Goal: Task Accomplishment & Management: Use online tool/utility

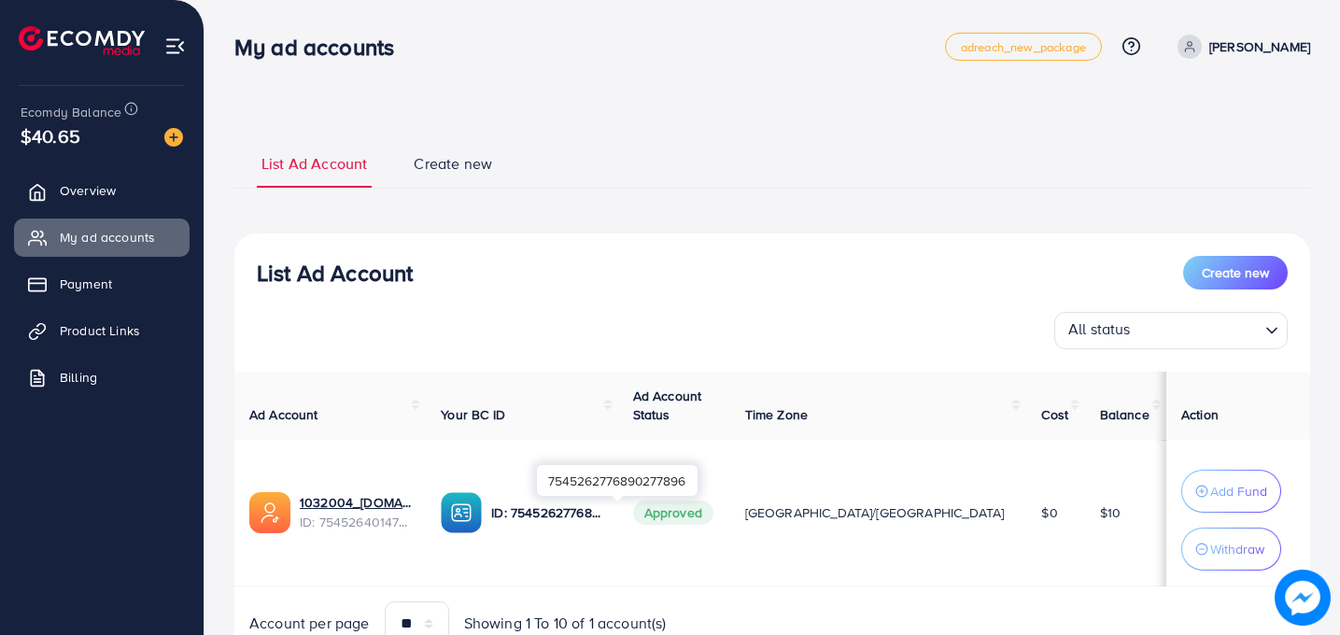
scroll to position [86, 0]
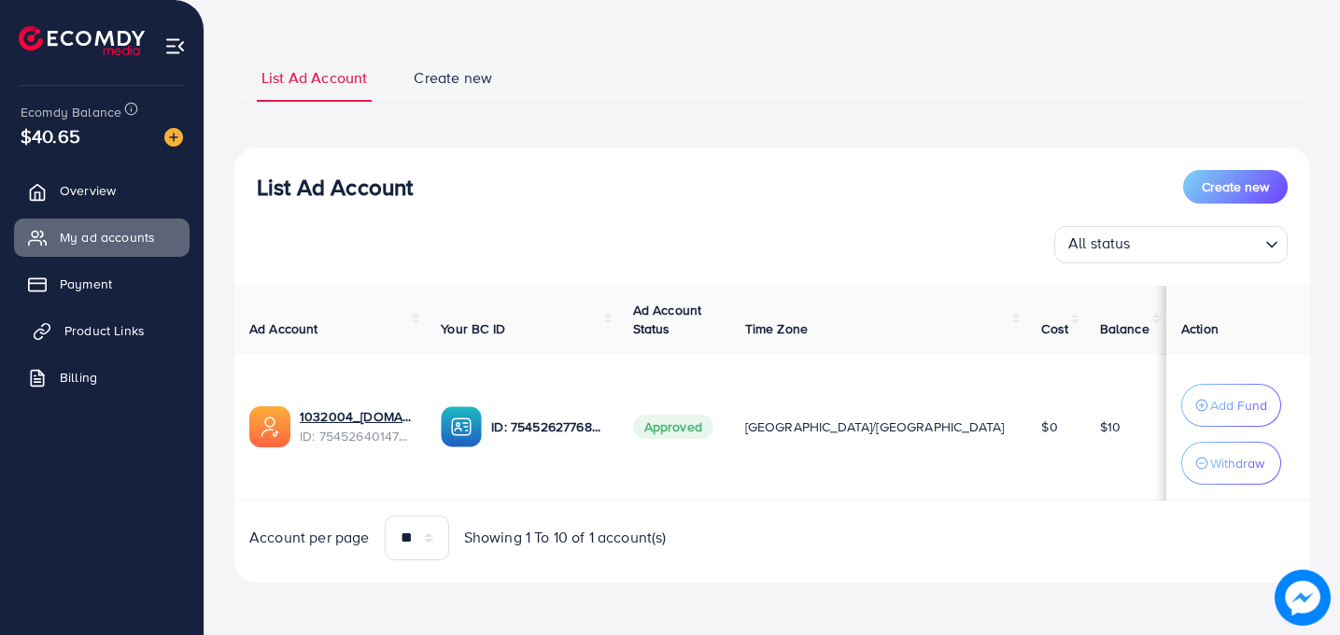
click at [105, 333] on span "Product Links" at bounding box center [104, 330] width 80 height 19
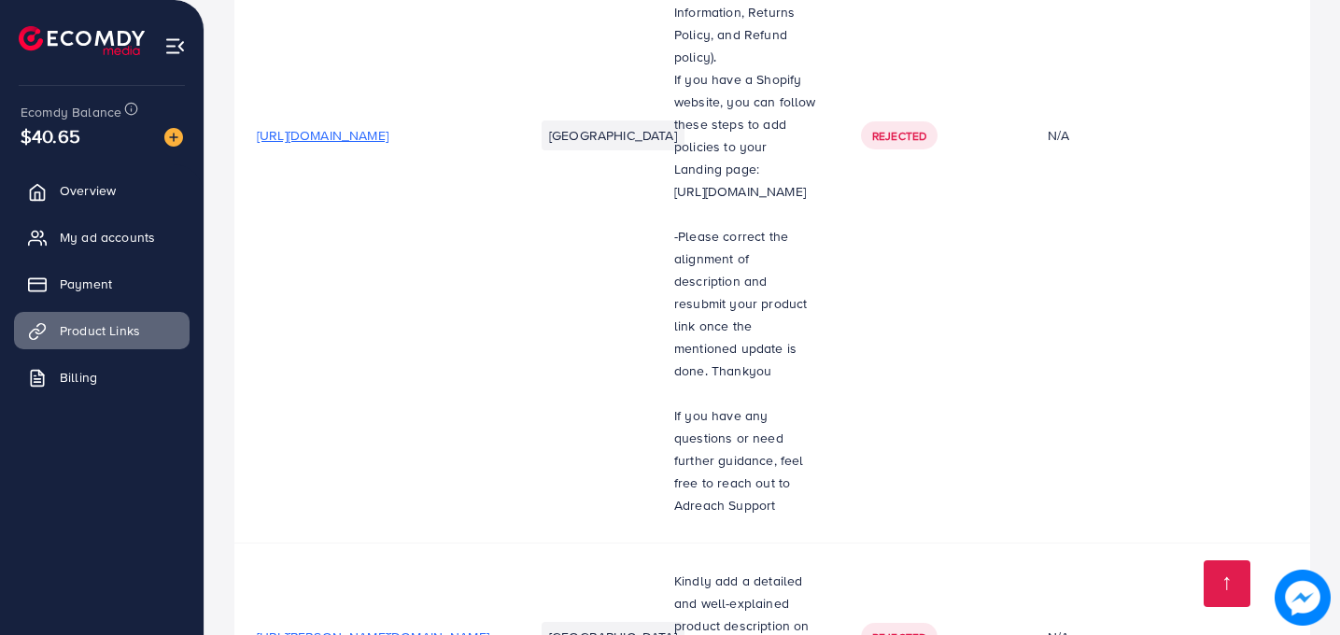
scroll to position [524, 0]
click at [481, 626] on span "[URL][PERSON_NAME][DOMAIN_NAME]" at bounding box center [373, 635] width 233 height 19
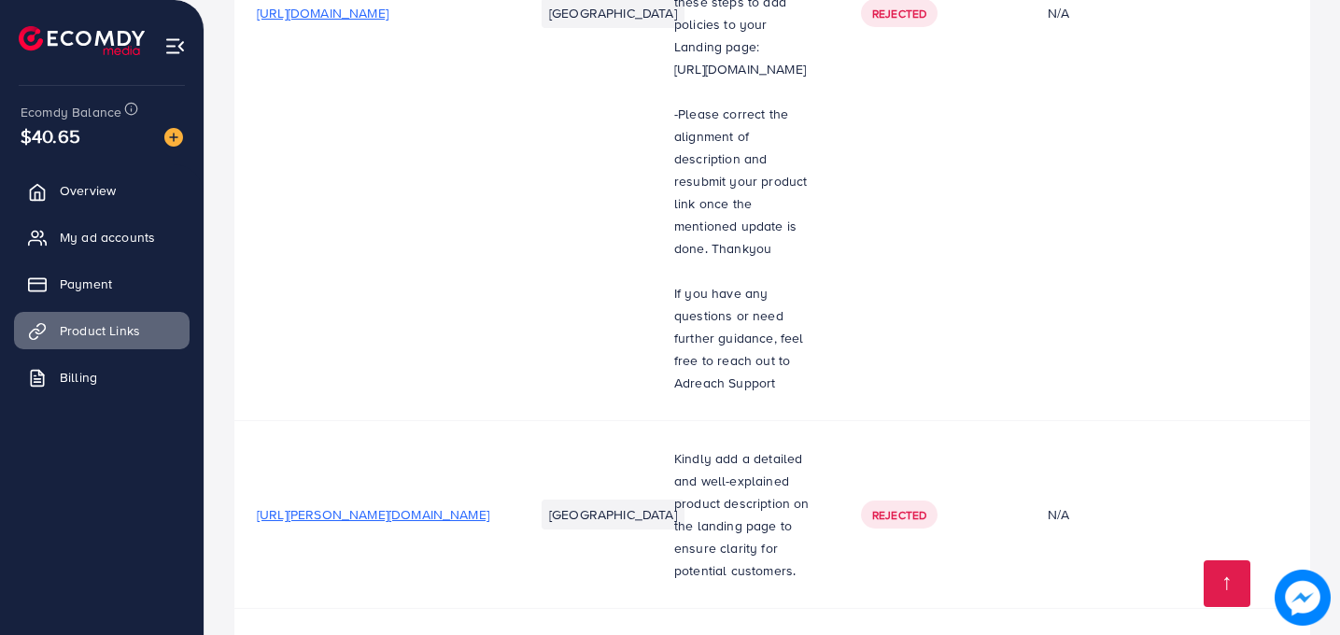
scroll to position [663, 0]
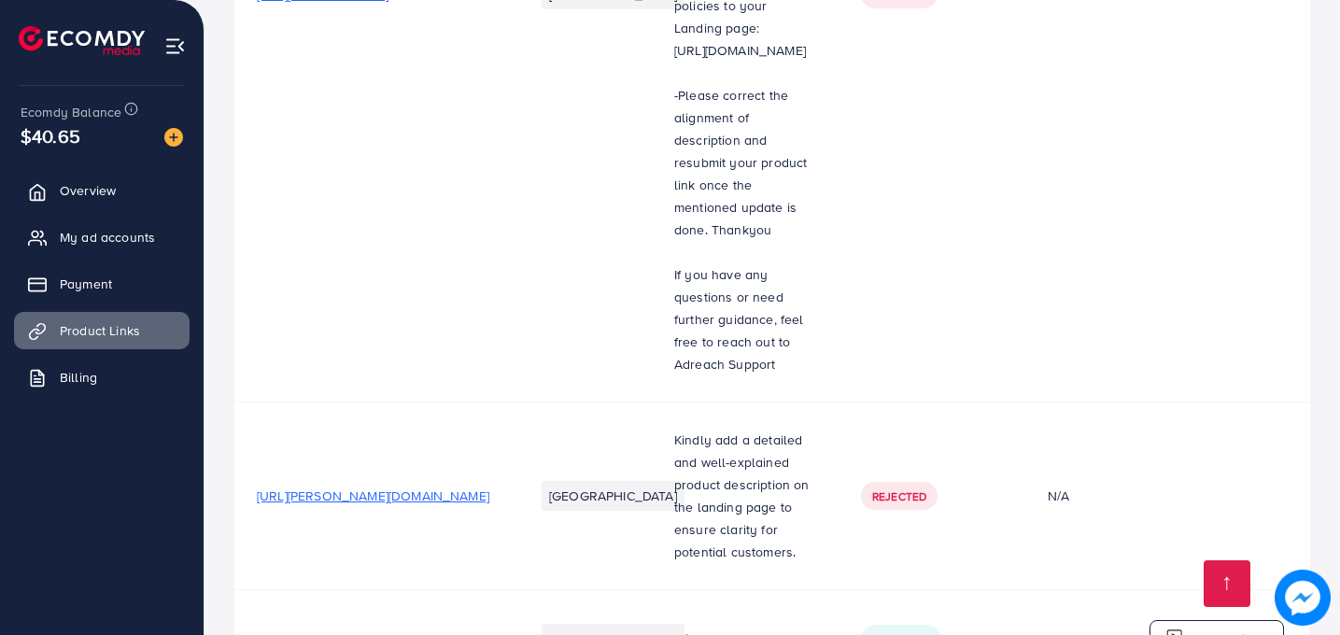
click at [444, 629] on span "[URL][PERSON_NAME][DOMAIN_NAME]" at bounding box center [373, 638] width 233 height 19
click at [1195, 628] on p "Upload video" at bounding box center [1228, 639] width 80 height 22
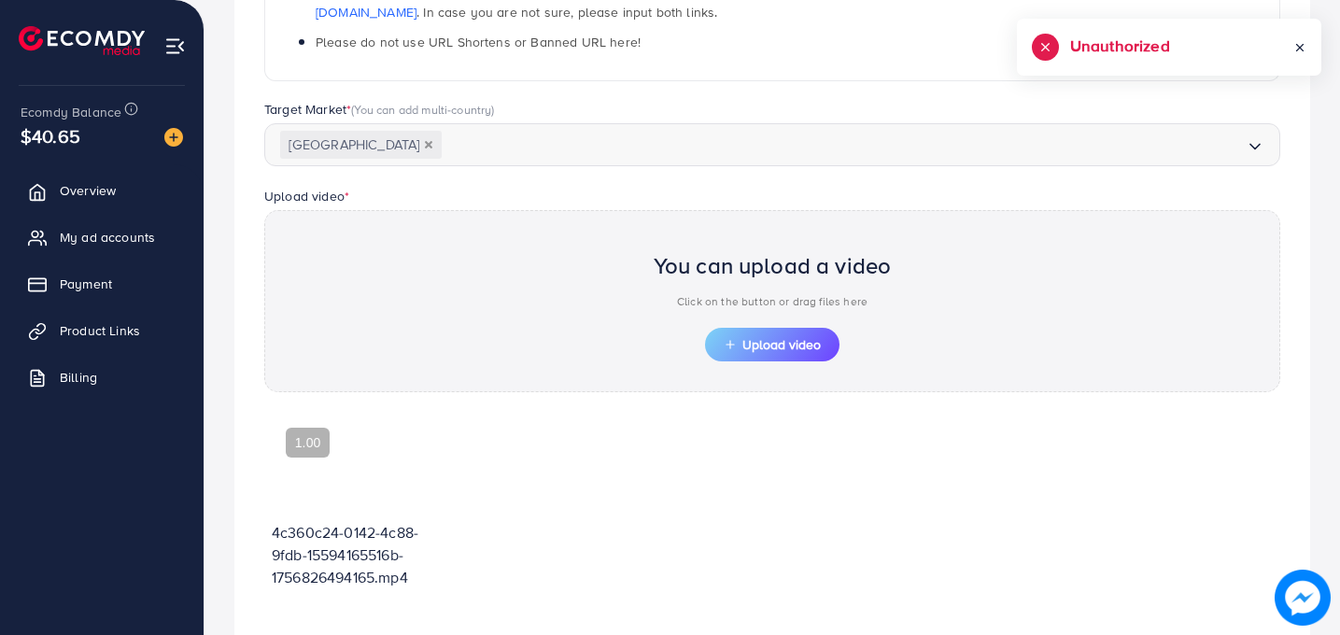
scroll to position [463, 0]
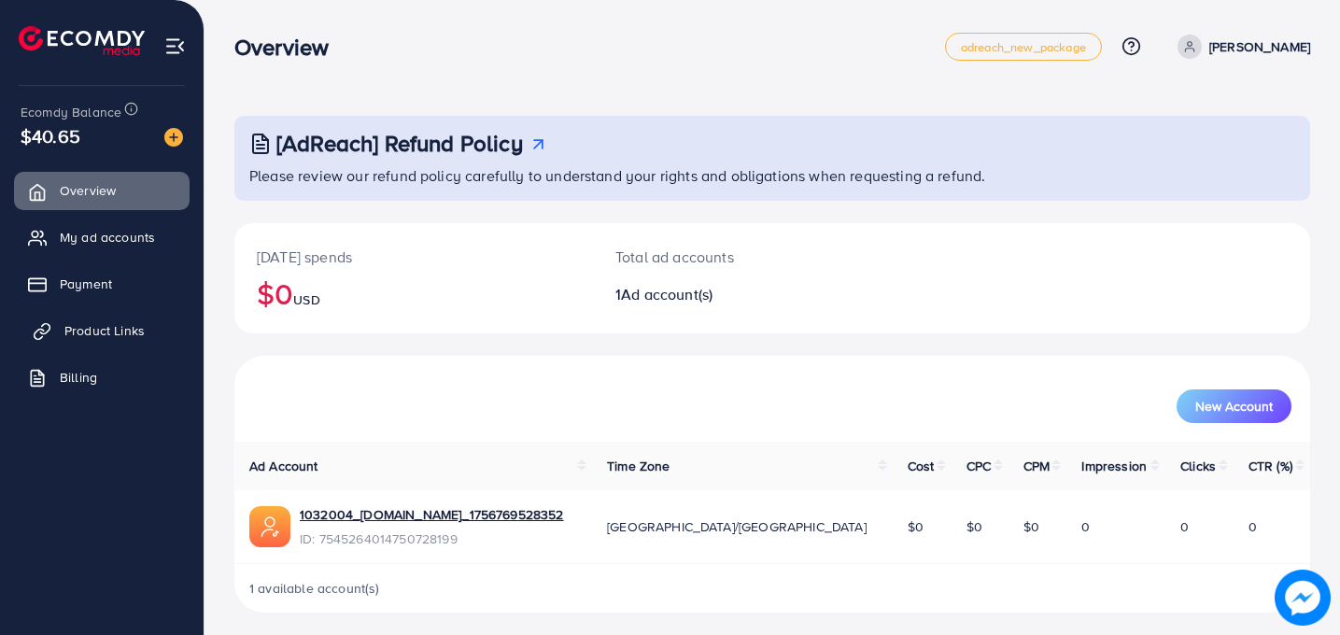
click at [104, 331] on span "Product Links" at bounding box center [104, 330] width 80 height 19
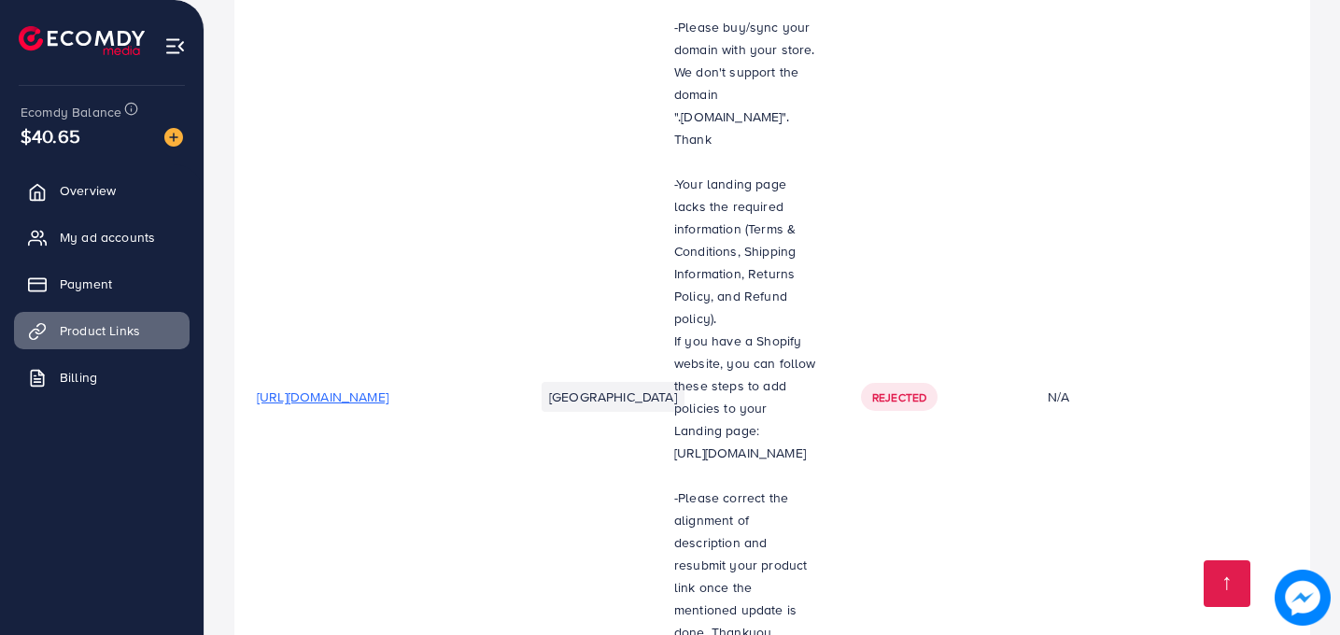
scroll to position [663, 0]
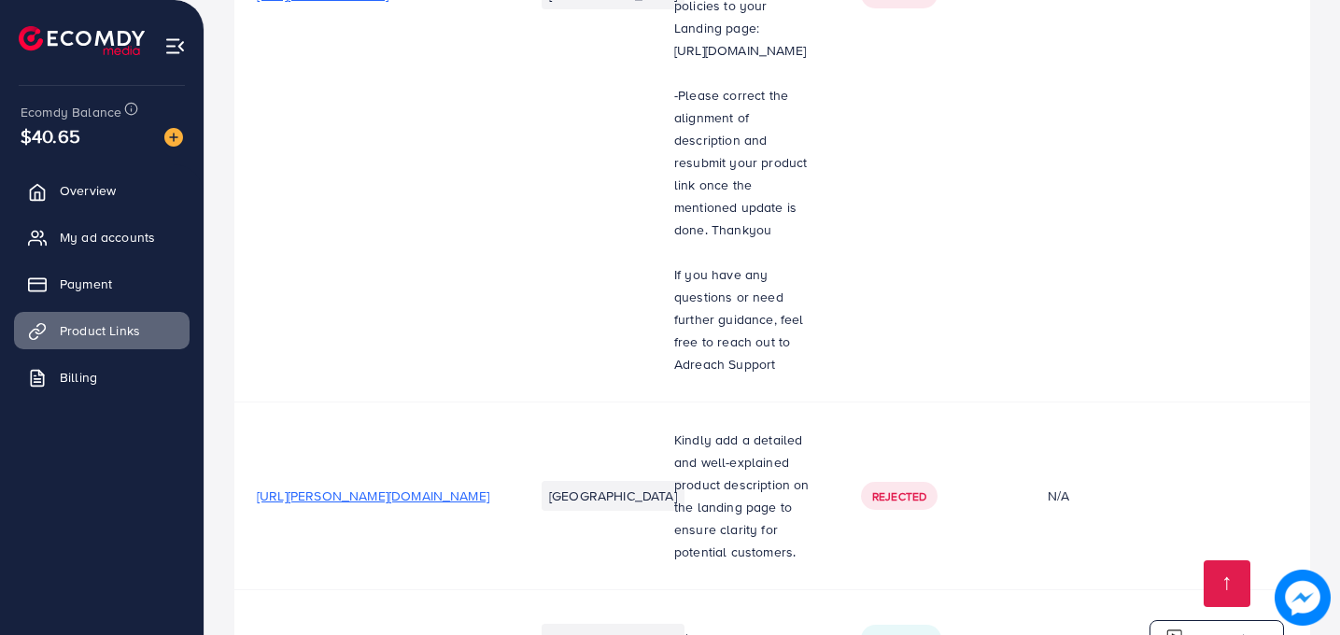
click at [1210, 628] on p "Upload video" at bounding box center [1228, 639] width 80 height 22
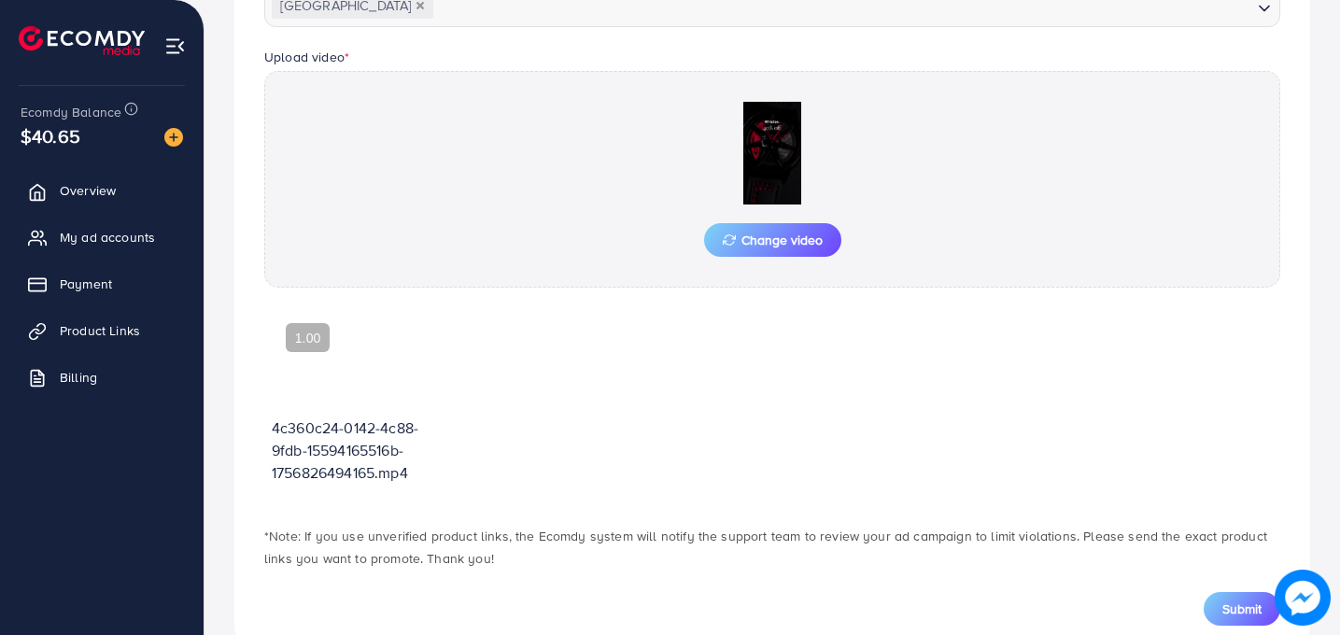
scroll to position [629, 0]
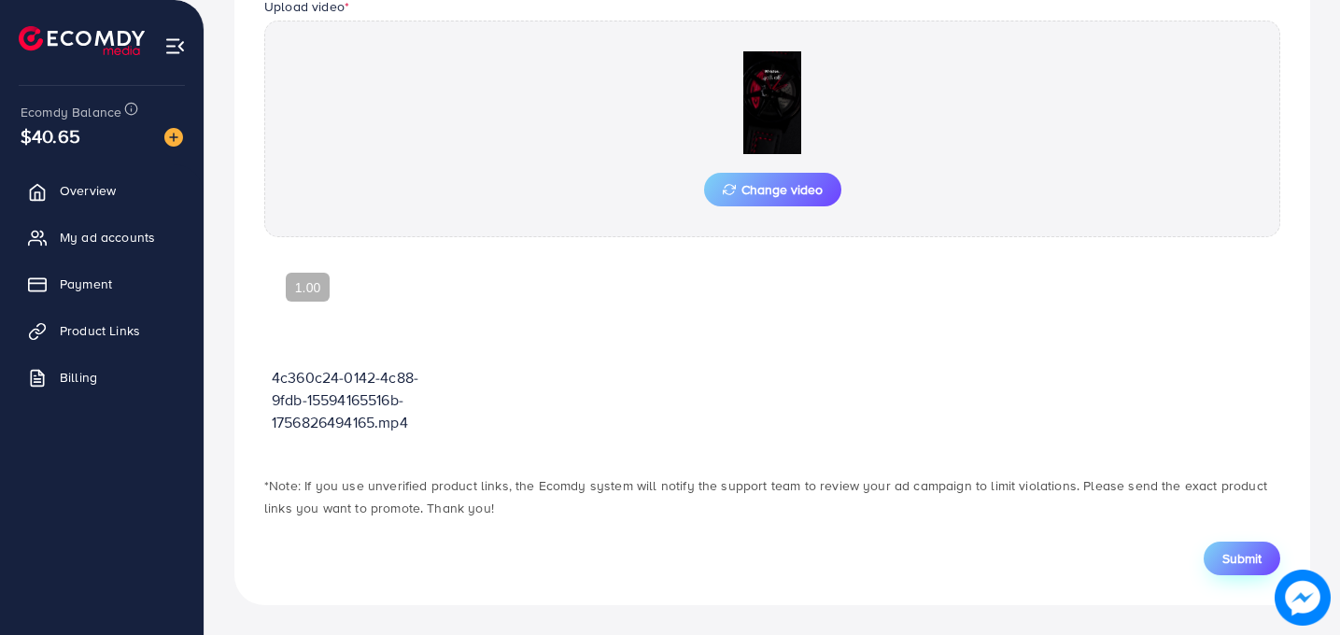
click at [1230, 555] on span "Submit" at bounding box center [1242, 558] width 39 height 19
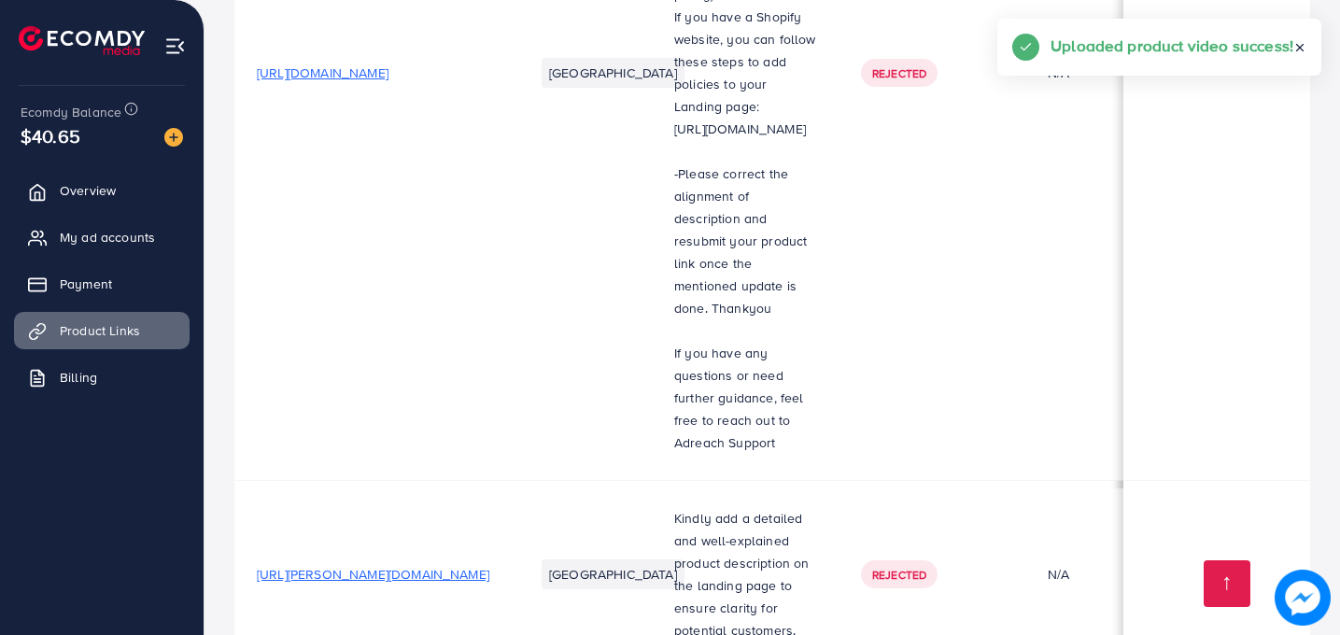
scroll to position [689, 0]
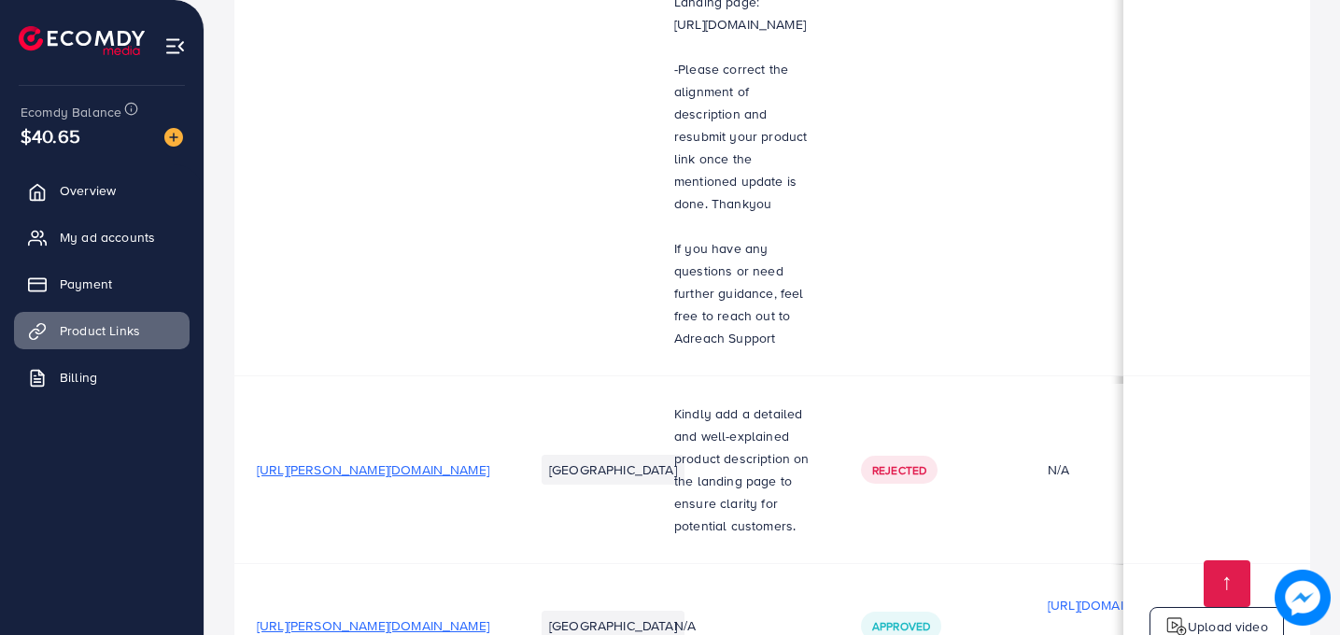
click at [1171, 615] on img at bounding box center [1177, 626] width 22 height 22
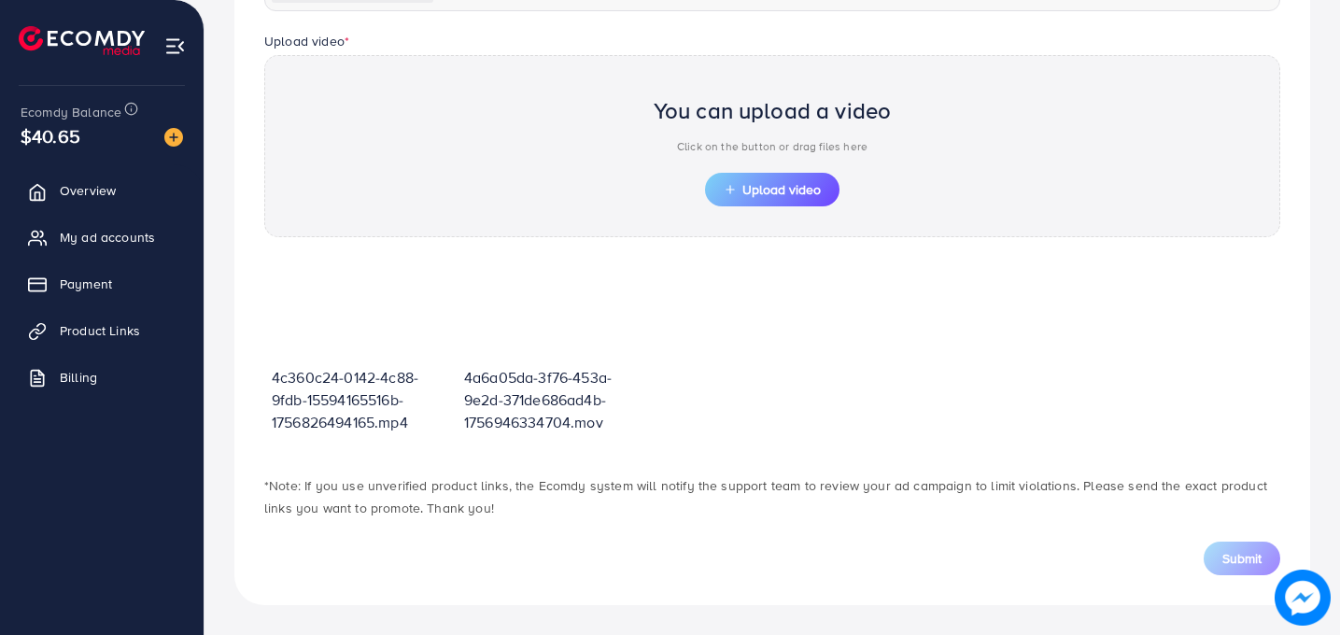
scroll to position [594, 0]
click at [351, 306] on video at bounding box center [360, 314] width 177 height 103
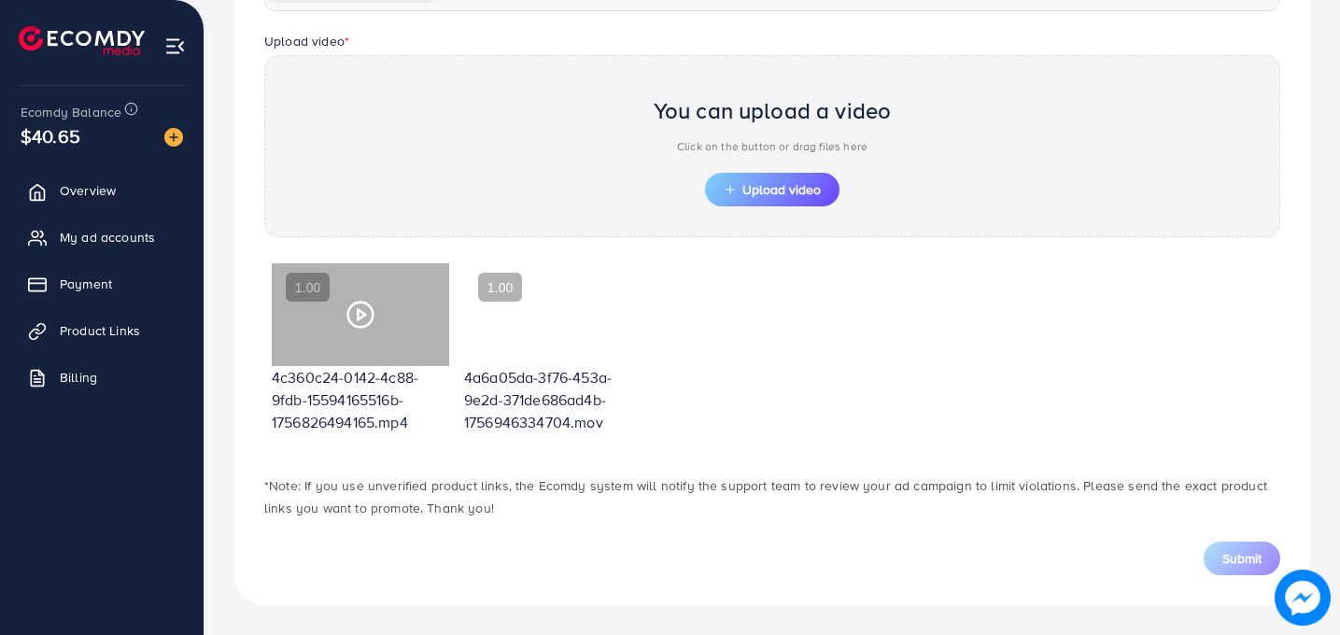
click at [351, 306] on div at bounding box center [360, 314] width 177 height 103
click at [358, 314] on polygon at bounding box center [361, 314] width 7 height 10
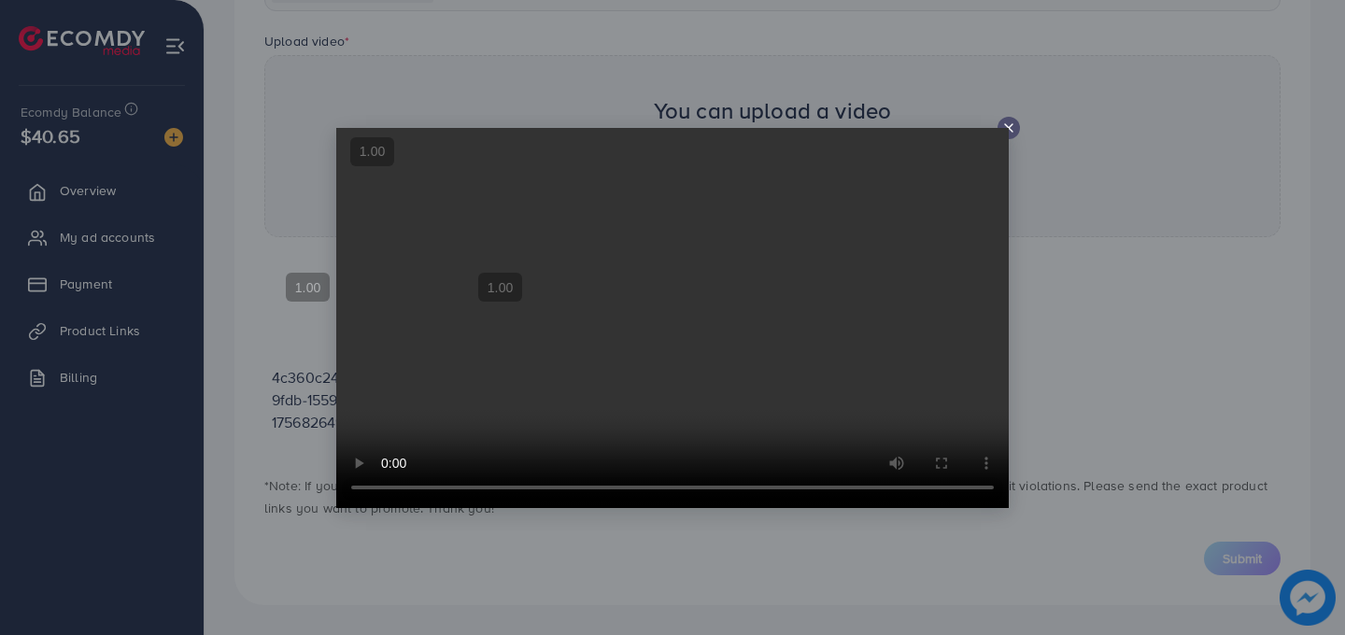
click at [1011, 137] on div at bounding box center [1008, 128] width 22 height 22
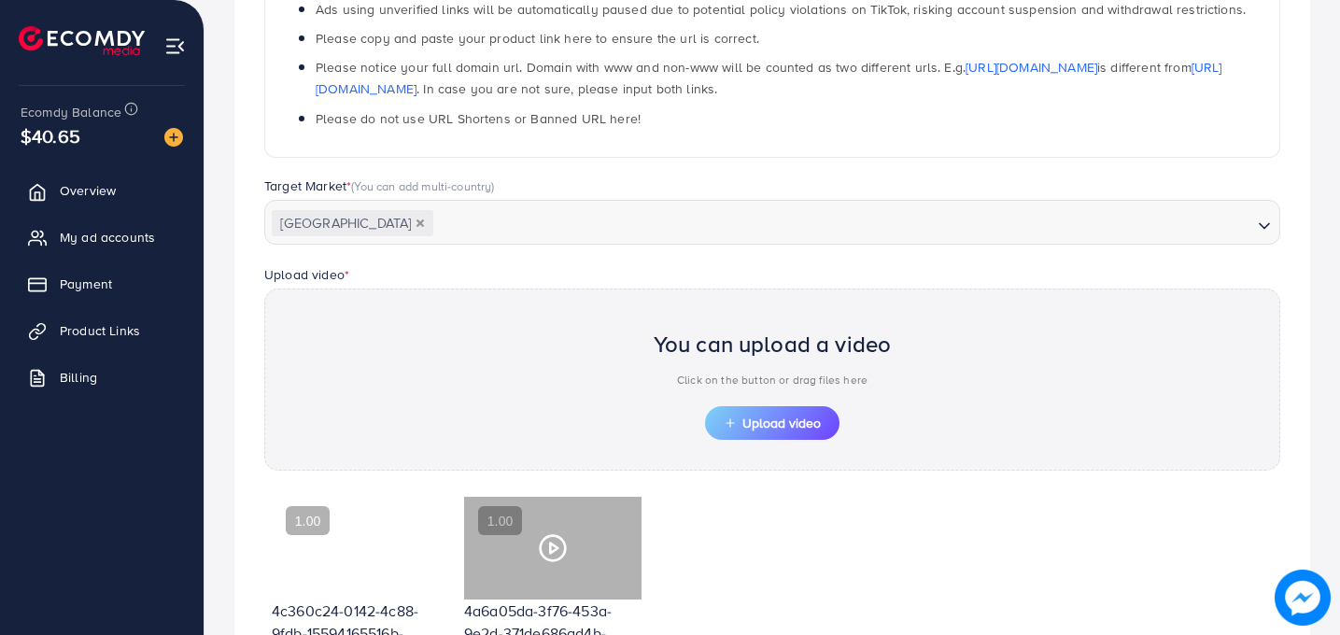
scroll to position [229, 0]
